Goal: Task Accomplishment & Management: Manage account settings

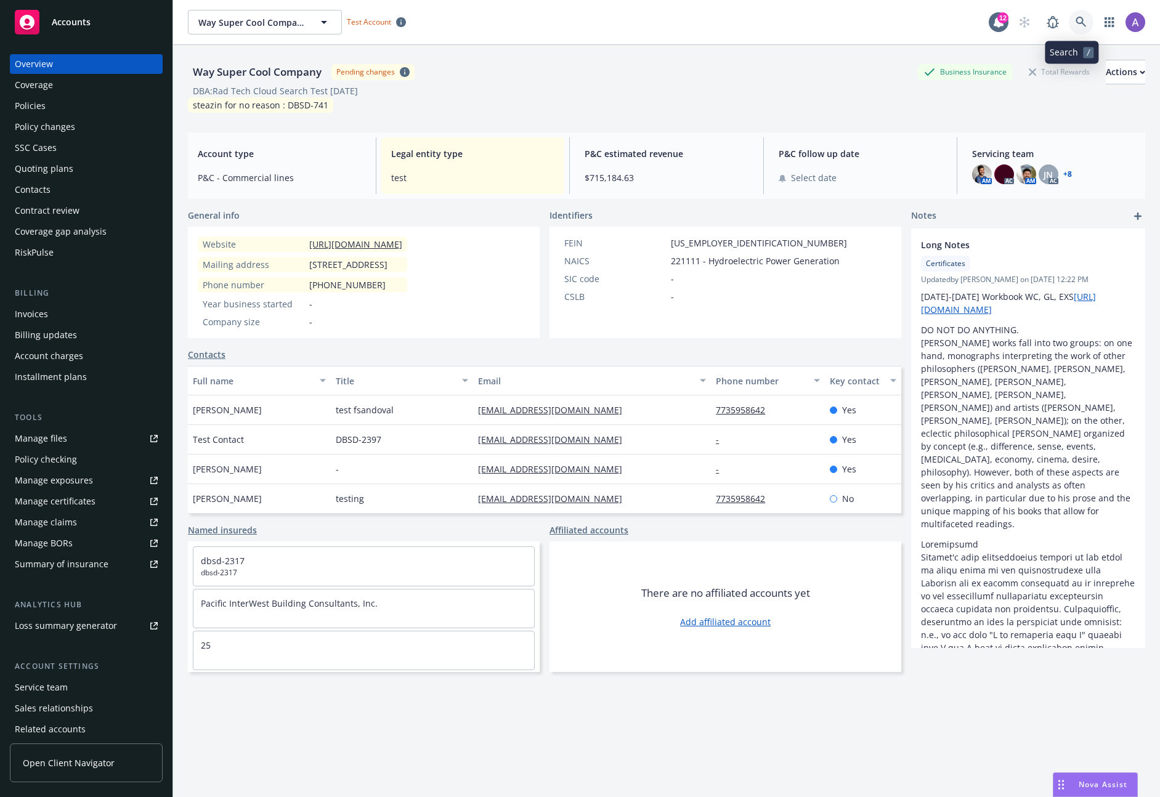
click at [1076, 23] on icon at bounding box center [1081, 22] width 10 height 10
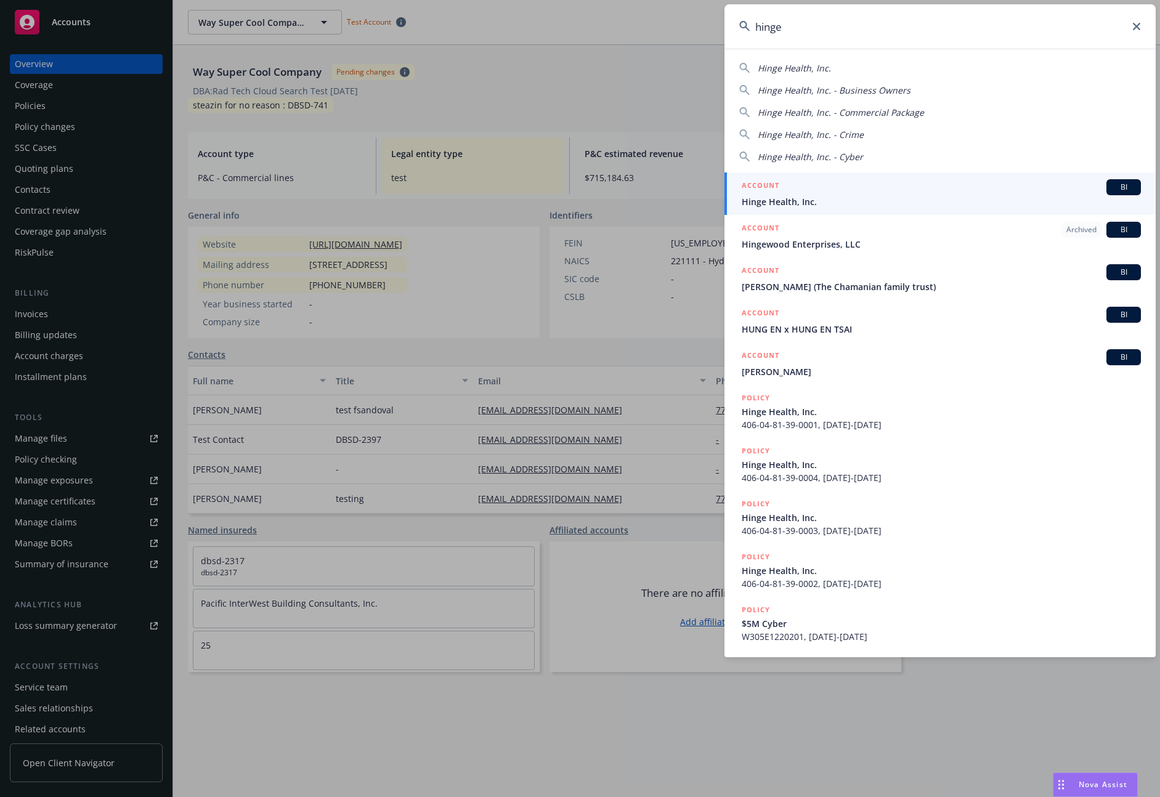
type input "hinge"
click at [875, 190] on div "ACCOUNT BI" at bounding box center [941, 187] width 399 height 16
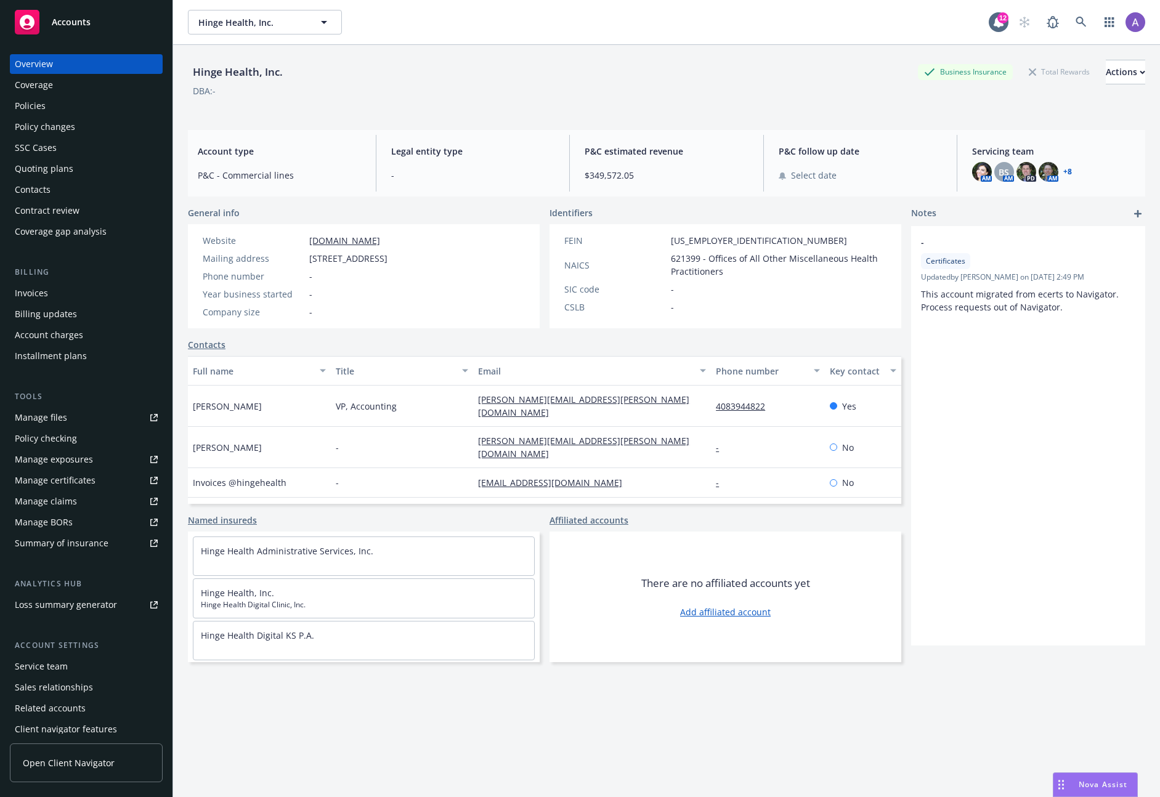
click at [1069, 171] on div "AM BS AM PD AM + 8" at bounding box center [1053, 172] width 163 height 20
click at [1064, 173] on link "+ 8" at bounding box center [1068, 171] width 9 height 7
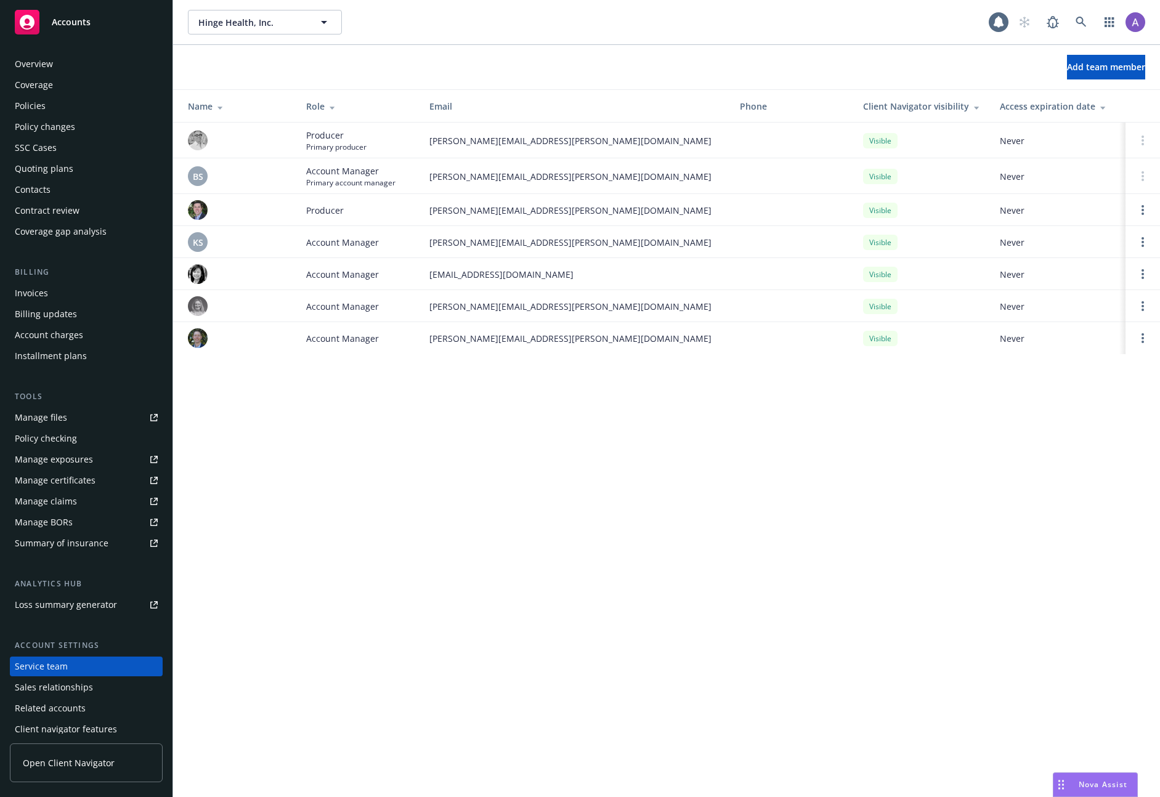
scroll to position [26, 0]
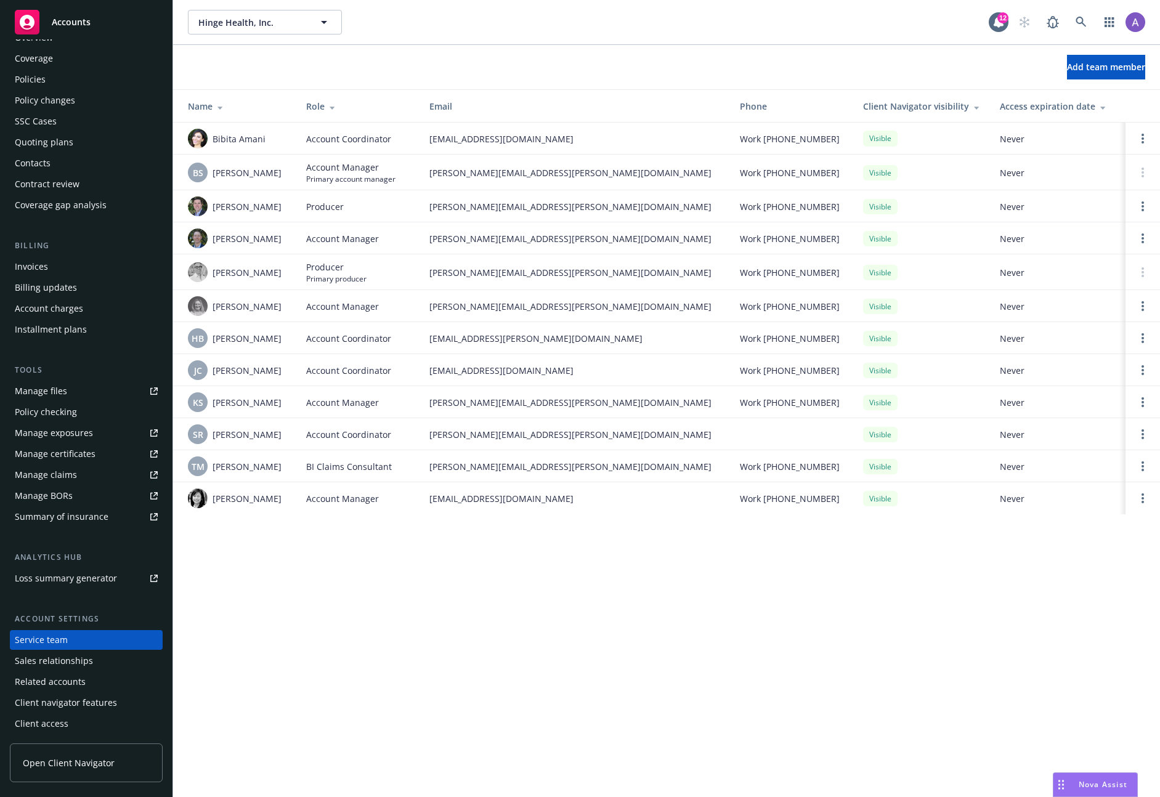
click at [940, 577] on div "Hinge Health, Inc. Hinge Health, Inc. 12 Add team member Name Role Email Phone …" at bounding box center [666, 398] width 987 height 797
